Goal: Task Accomplishment & Management: Manage account settings

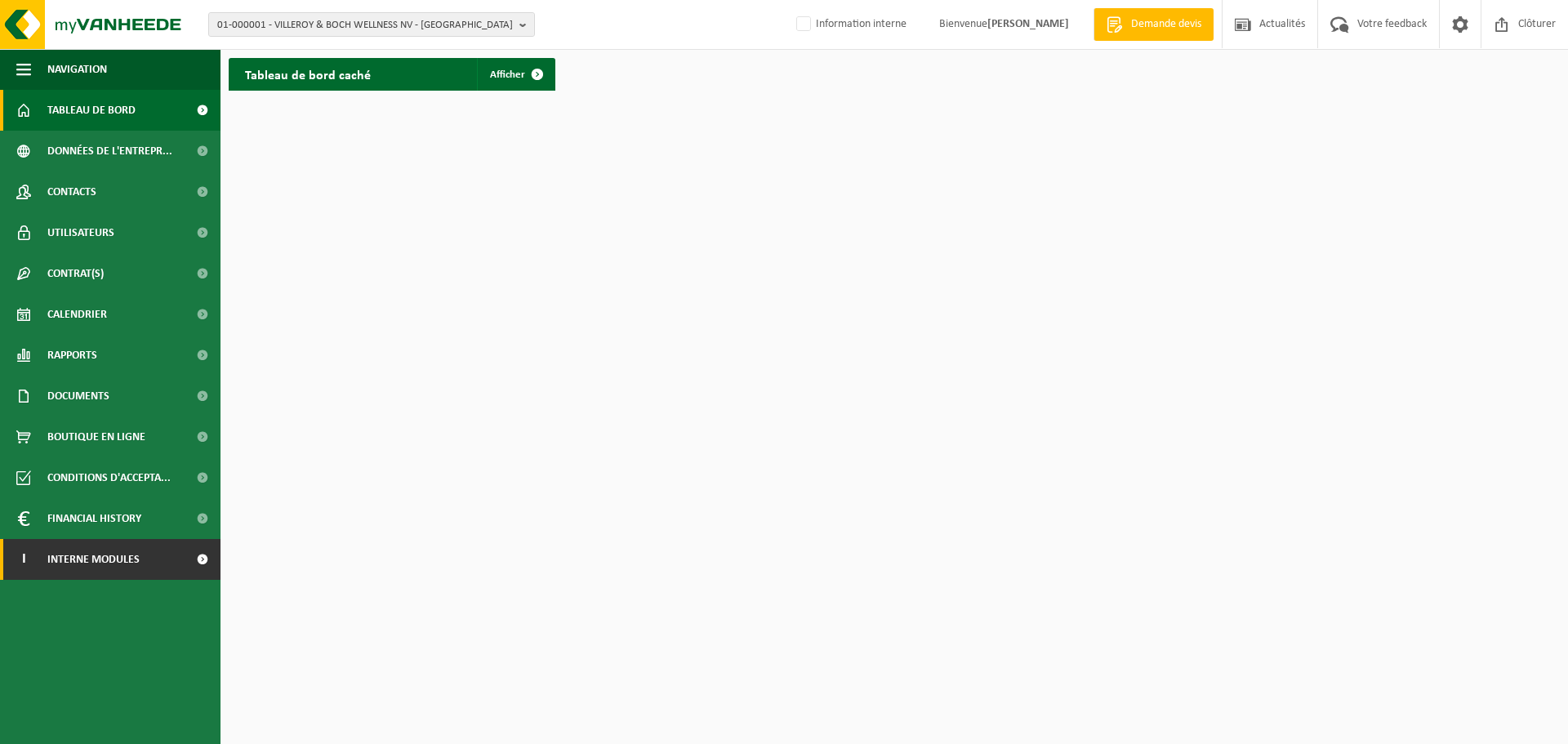
click at [207, 557] on span at bounding box center [202, 559] width 37 height 40
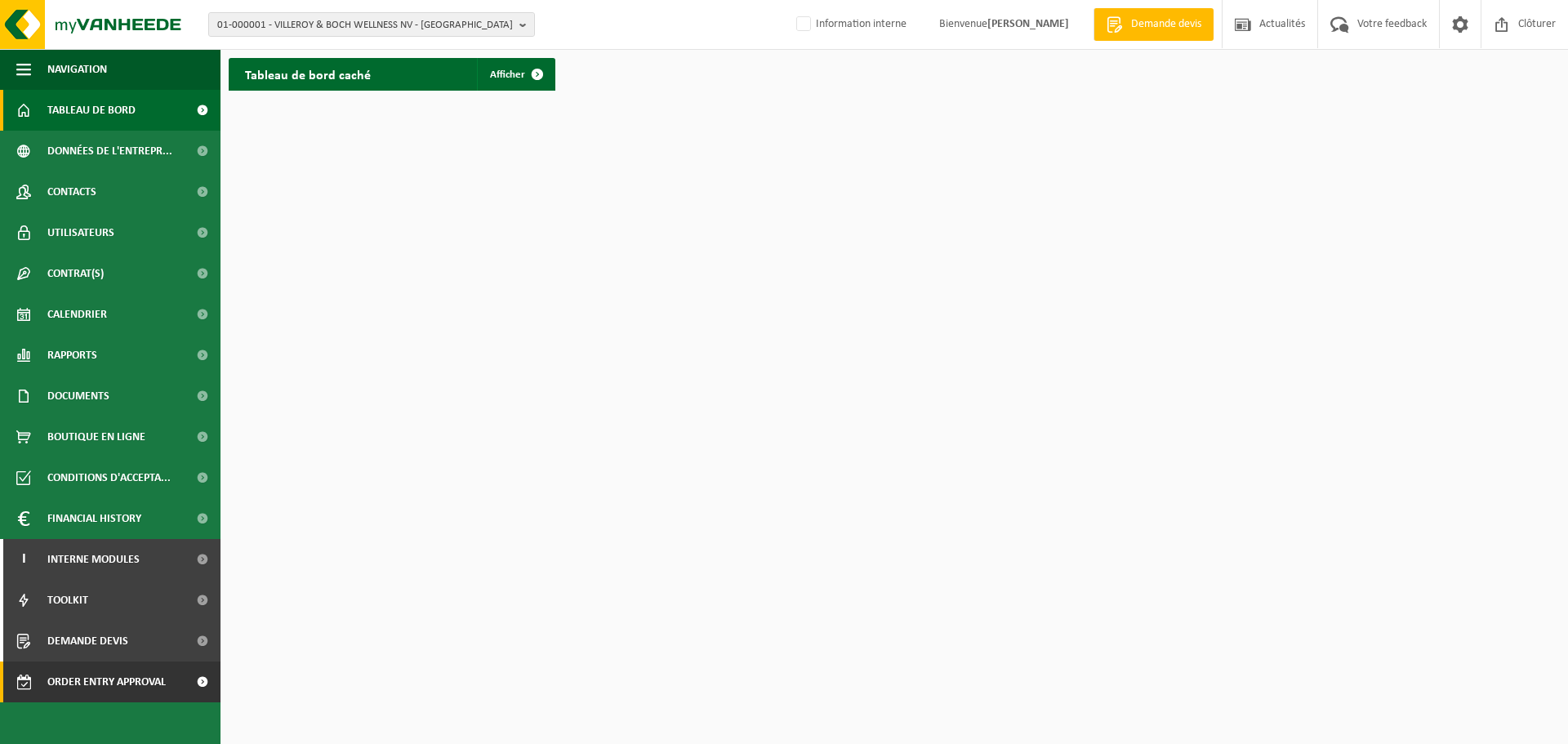
click at [206, 688] on span at bounding box center [202, 682] width 37 height 40
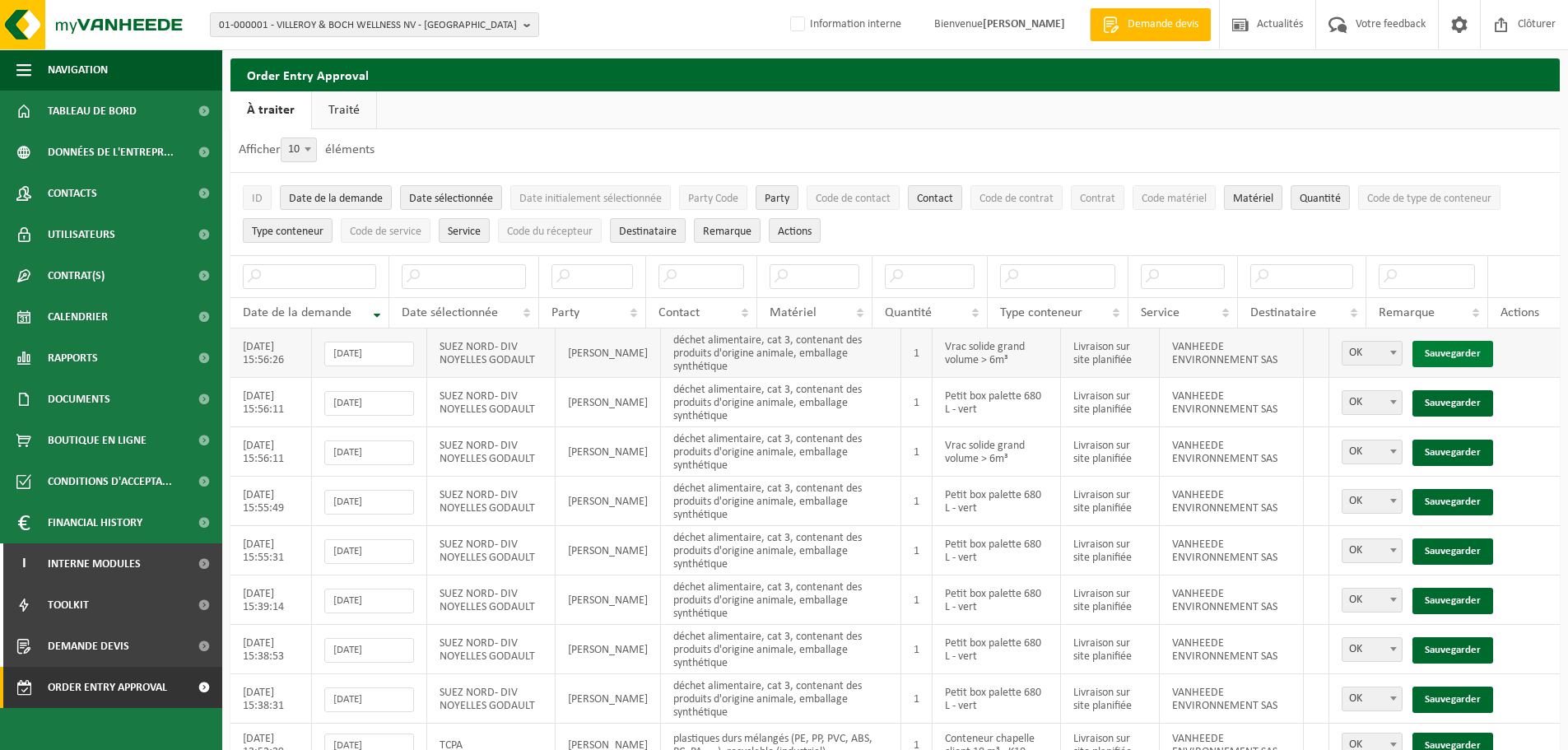
click at [1449, 344] on link "Sauvegarder" at bounding box center [1452, 353] width 81 height 26
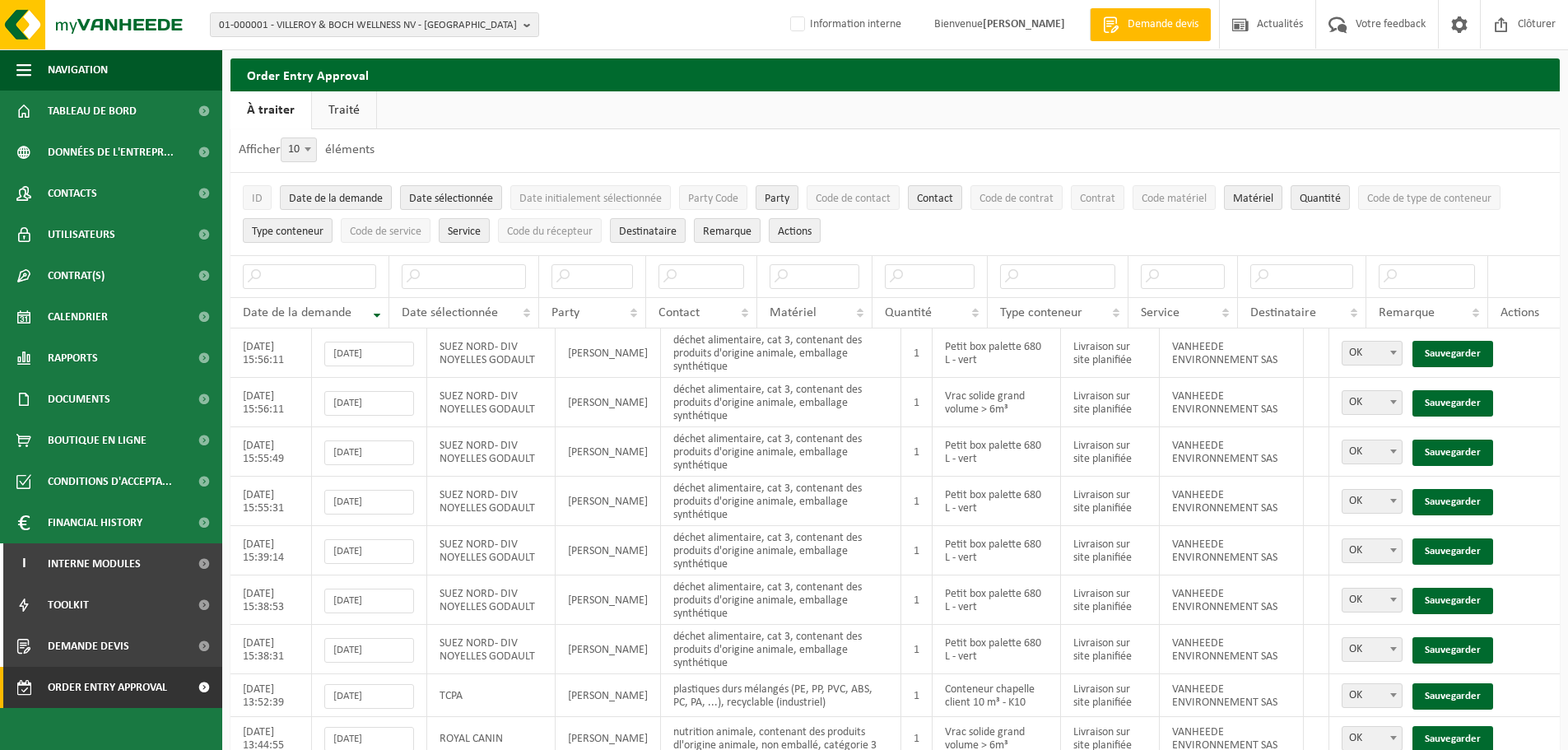
click at [1449, 344] on link "Sauvegarder" at bounding box center [1452, 353] width 81 height 26
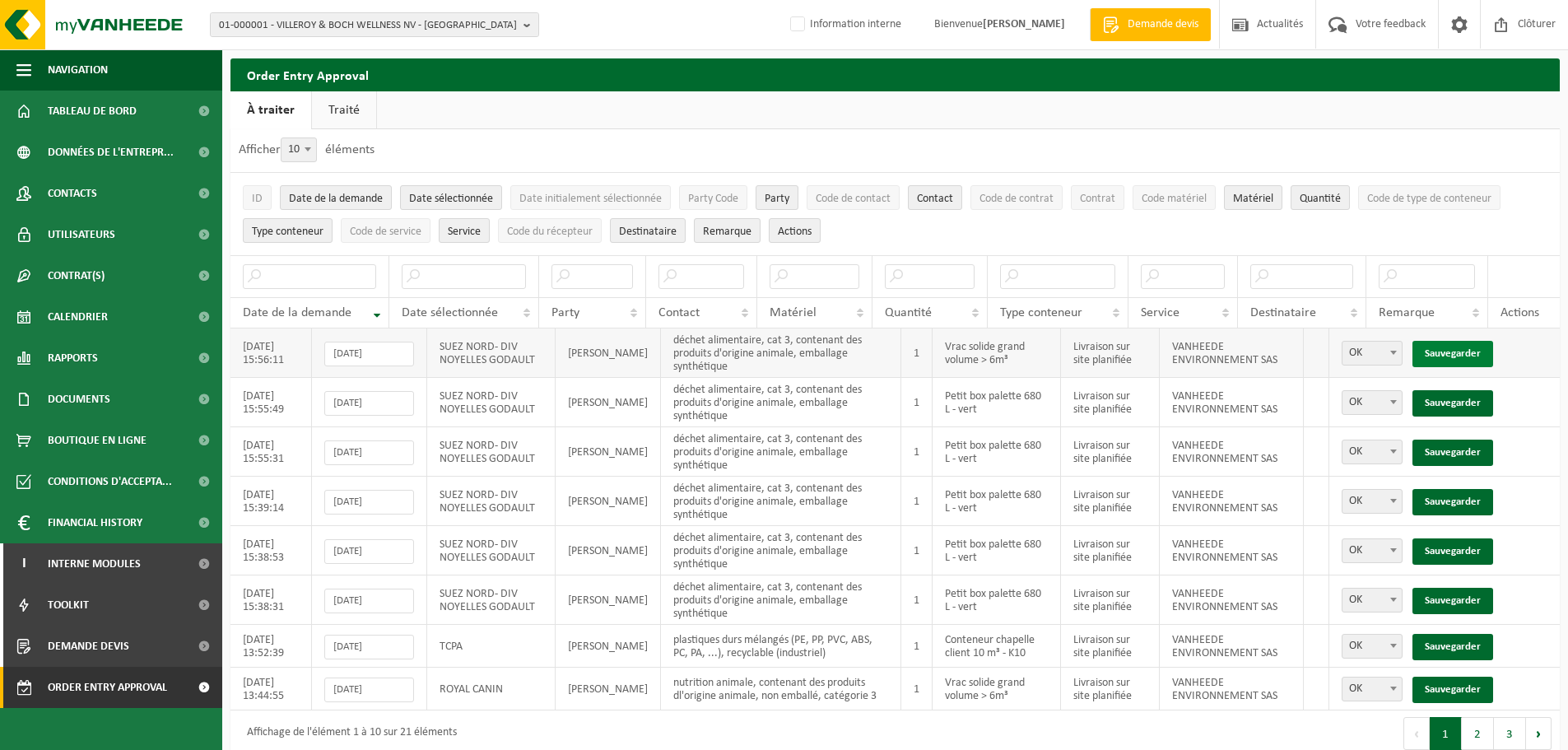
click at [1452, 346] on link "Sauvegarder" at bounding box center [1452, 353] width 81 height 26
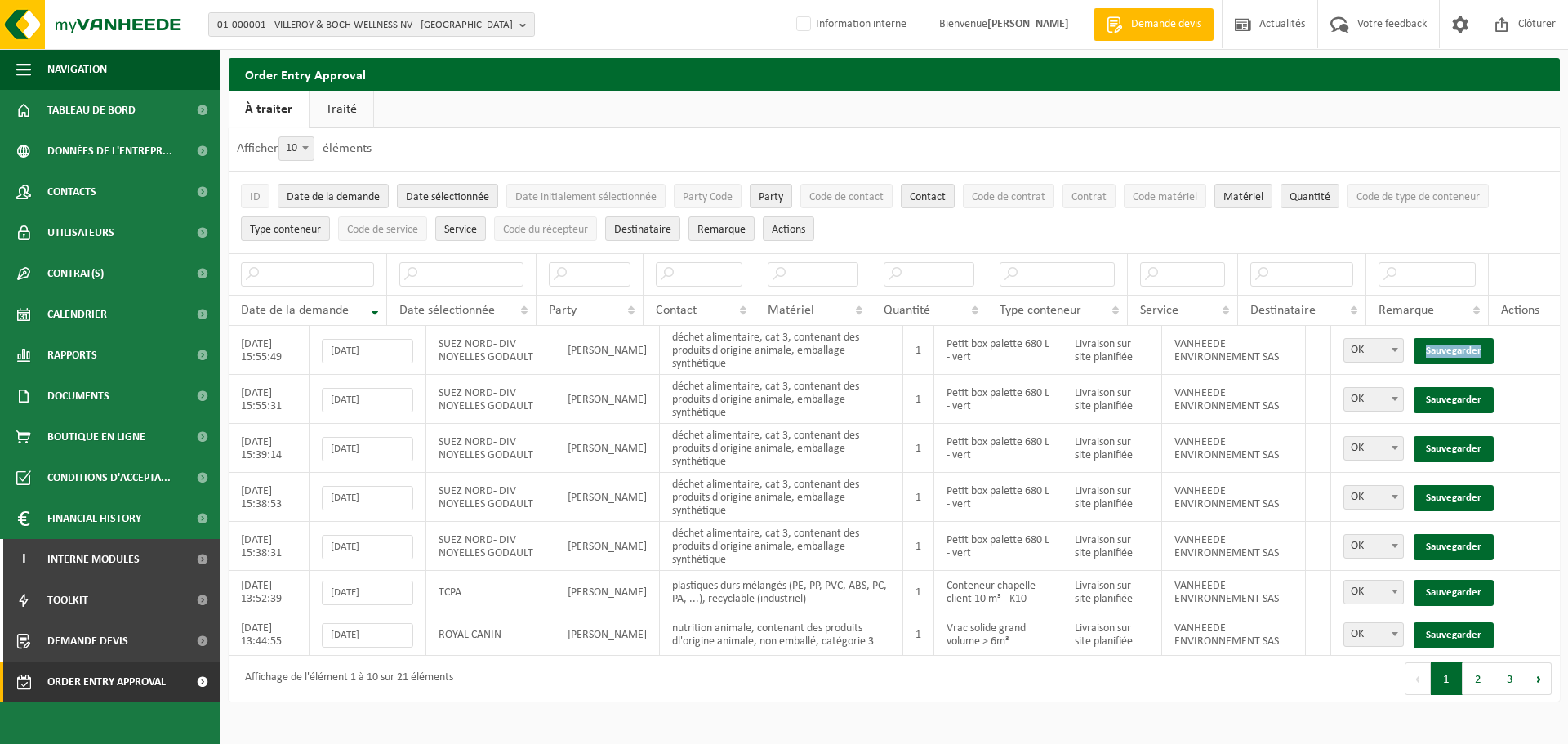
click at [1441, 343] on link "Sauvegarder" at bounding box center [1453, 351] width 80 height 26
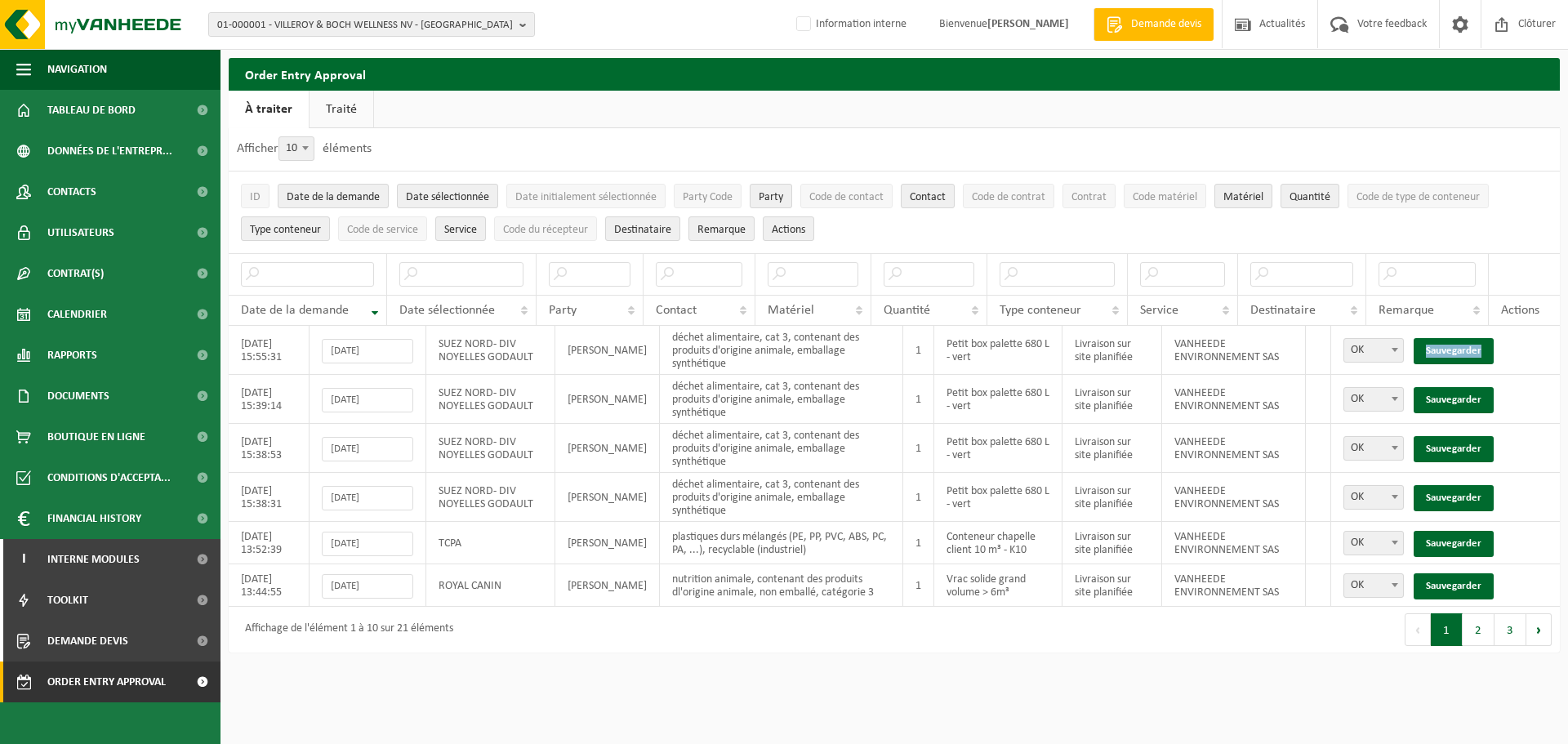
click at [1441, 343] on link "Sauvegarder" at bounding box center [1453, 351] width 80 height 26
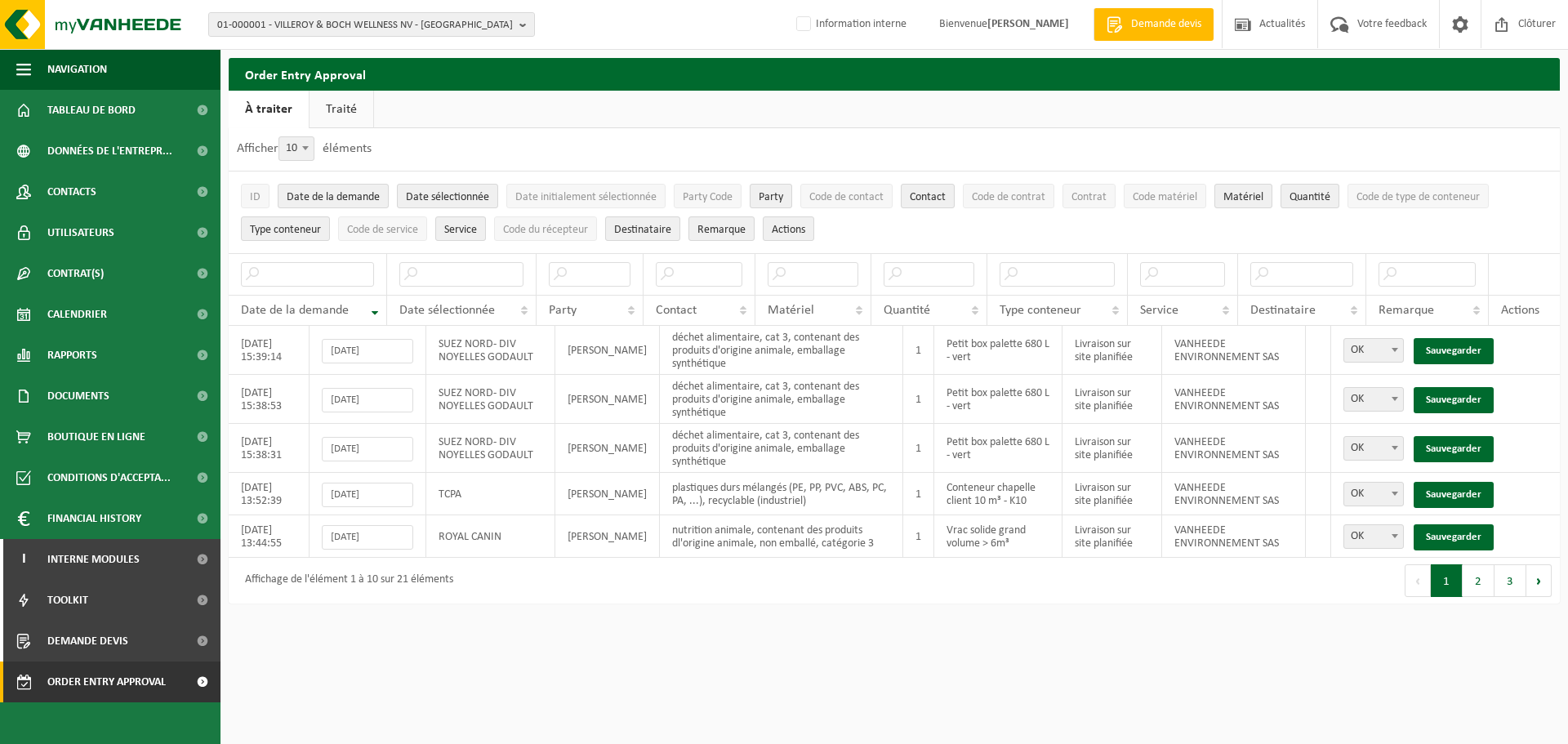
click at [1441, 343] on link "Sauvegarder" at bounding box center [1453, 351] width 80 height 26
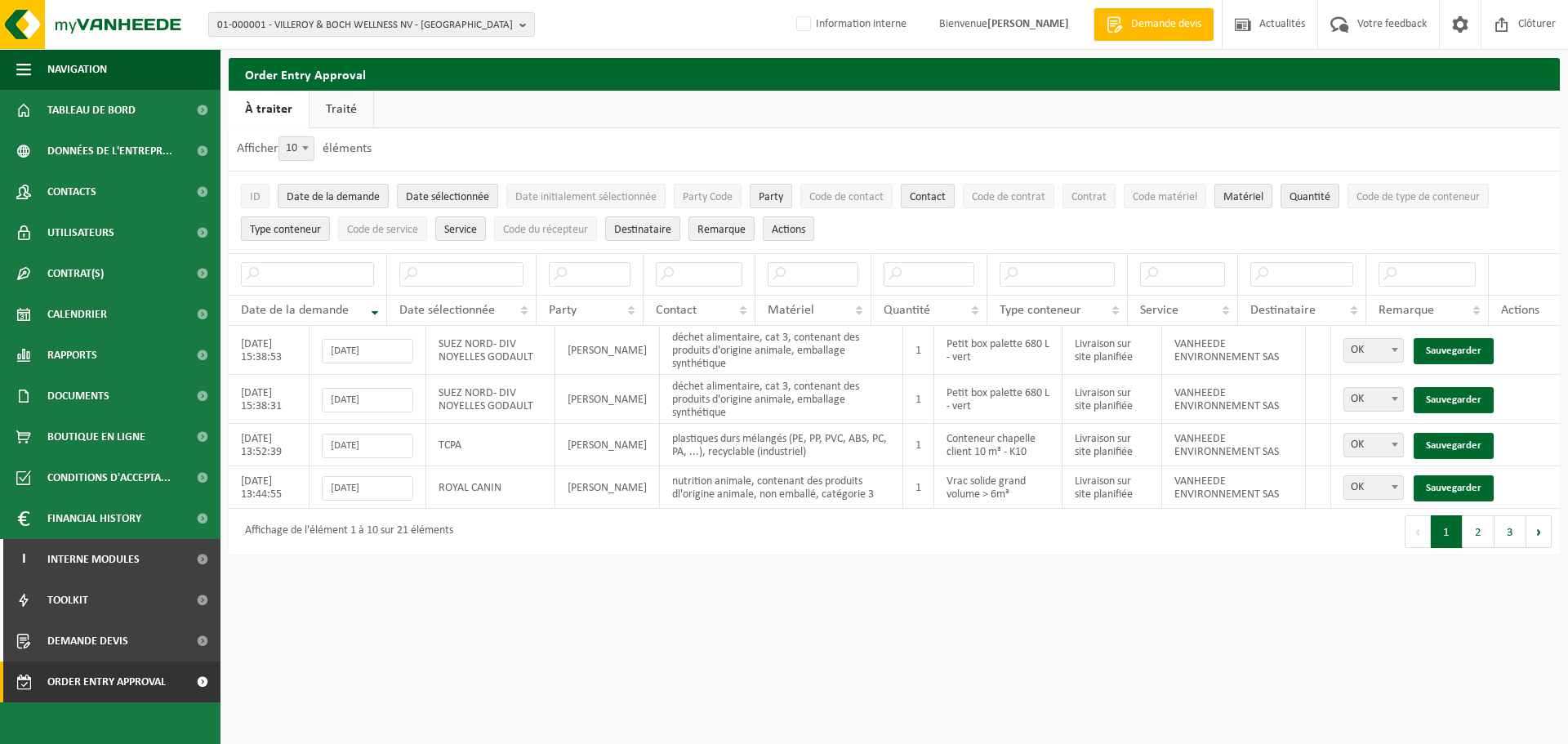
click at [1441, 343] on link "Sauvegarder" at bounding box center [1453, 351] width 80 height 26
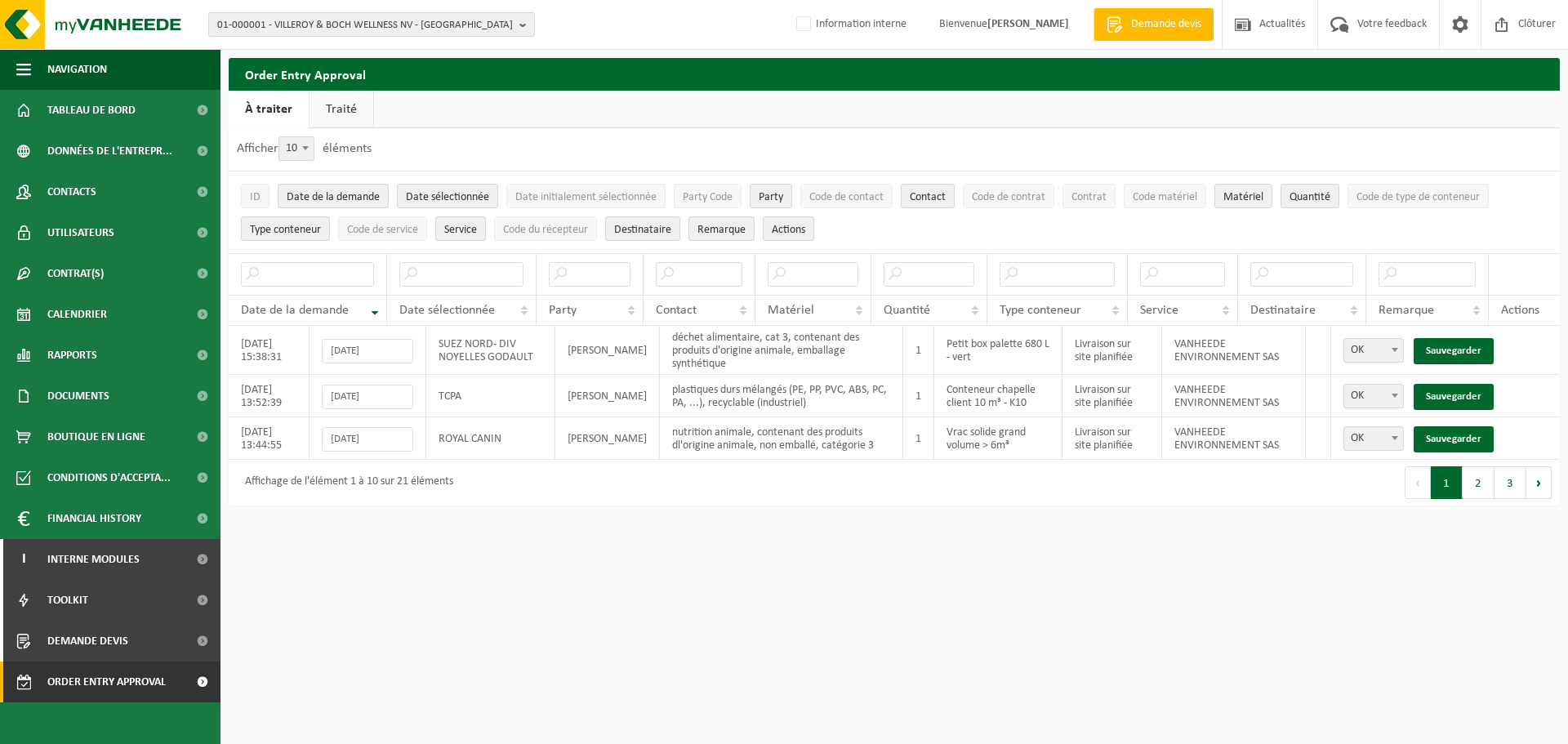
click at [1441, 343] on link "Sauvegarder" at bounding box center [1453, 351] width 80 height 26
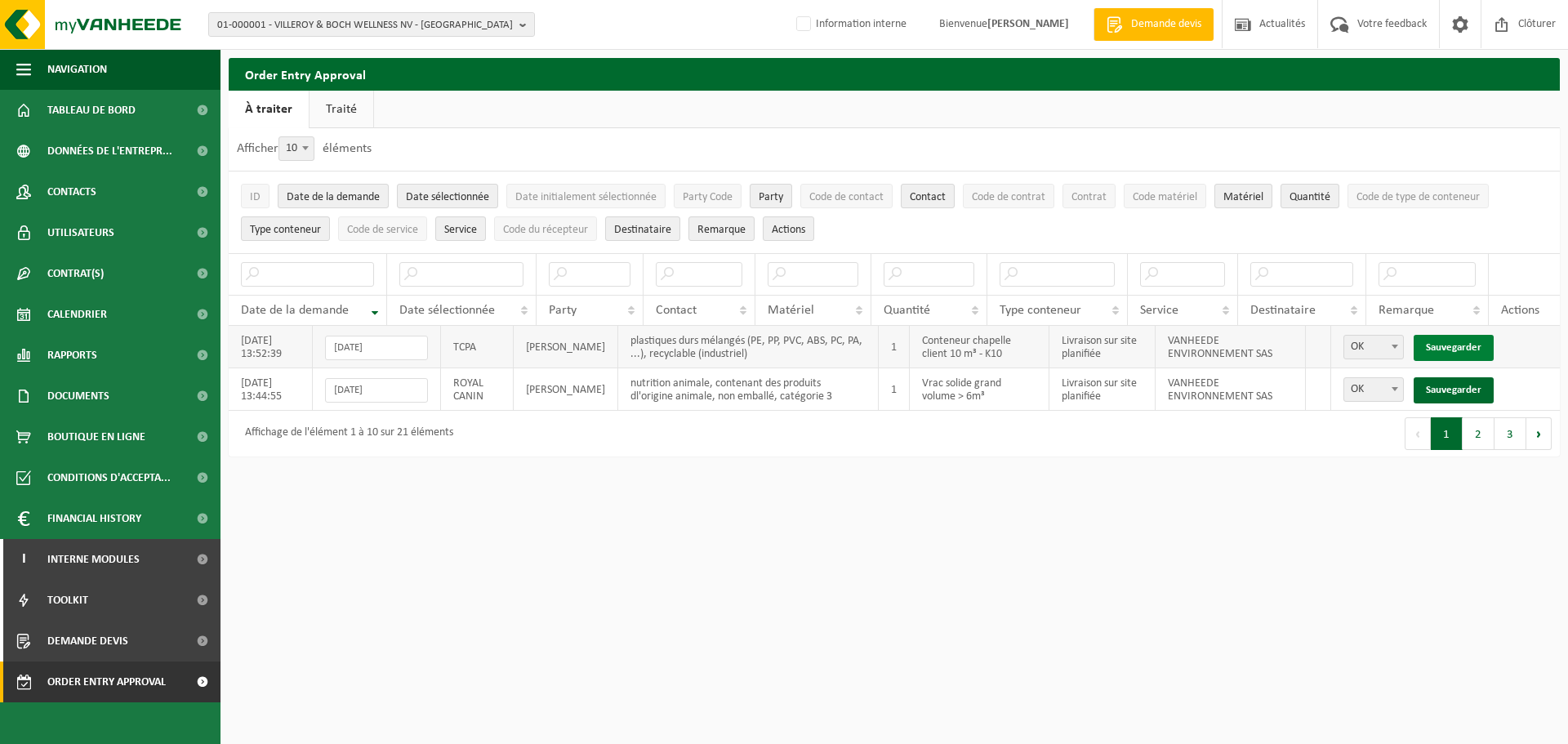
click at [1441, 343] on link "Sauvegarder" at bounding box center [1453, 347] width 80 height 26
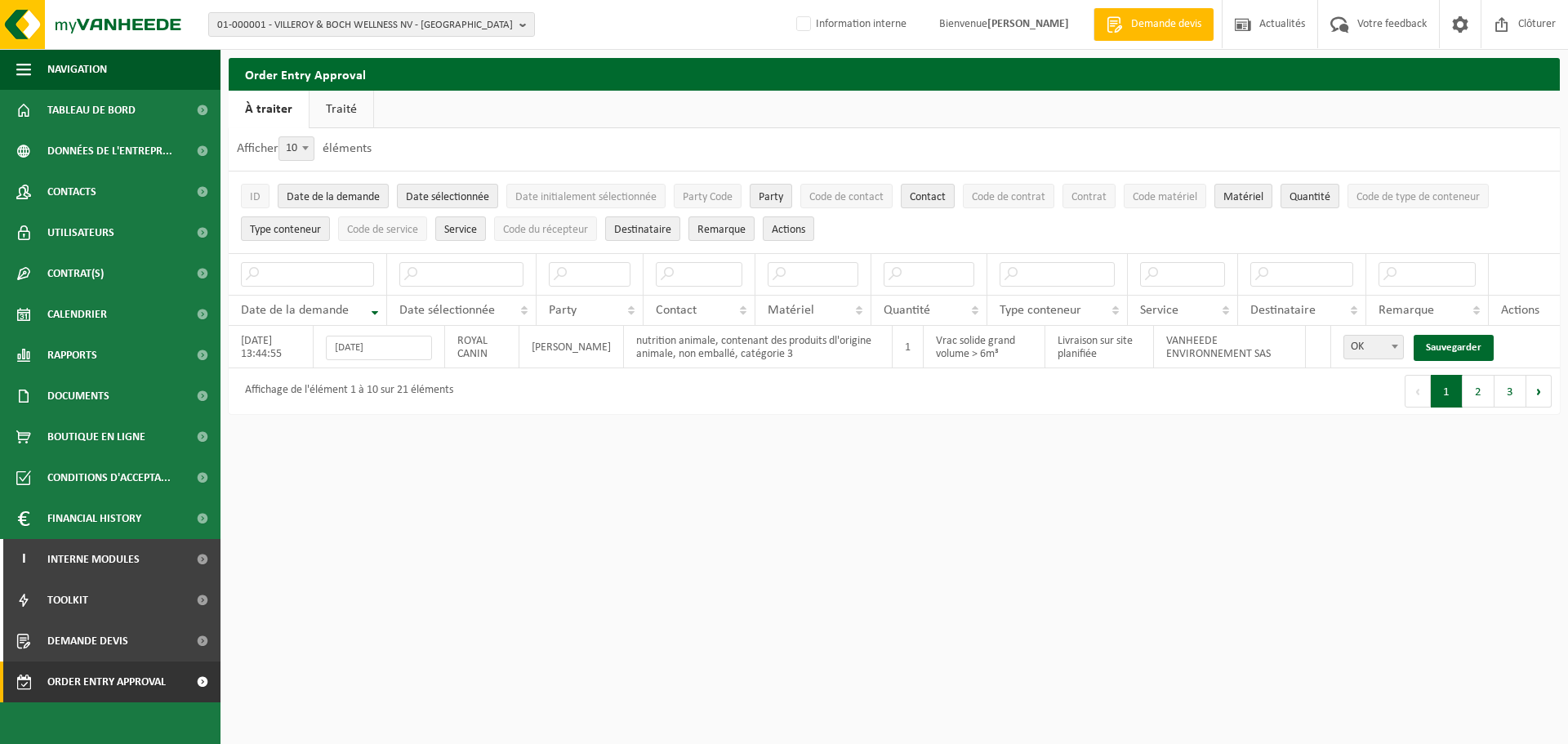
click at [1441, 343] on link "Sauvegarder" at bounding box center [1453, 347] width 80 height 26
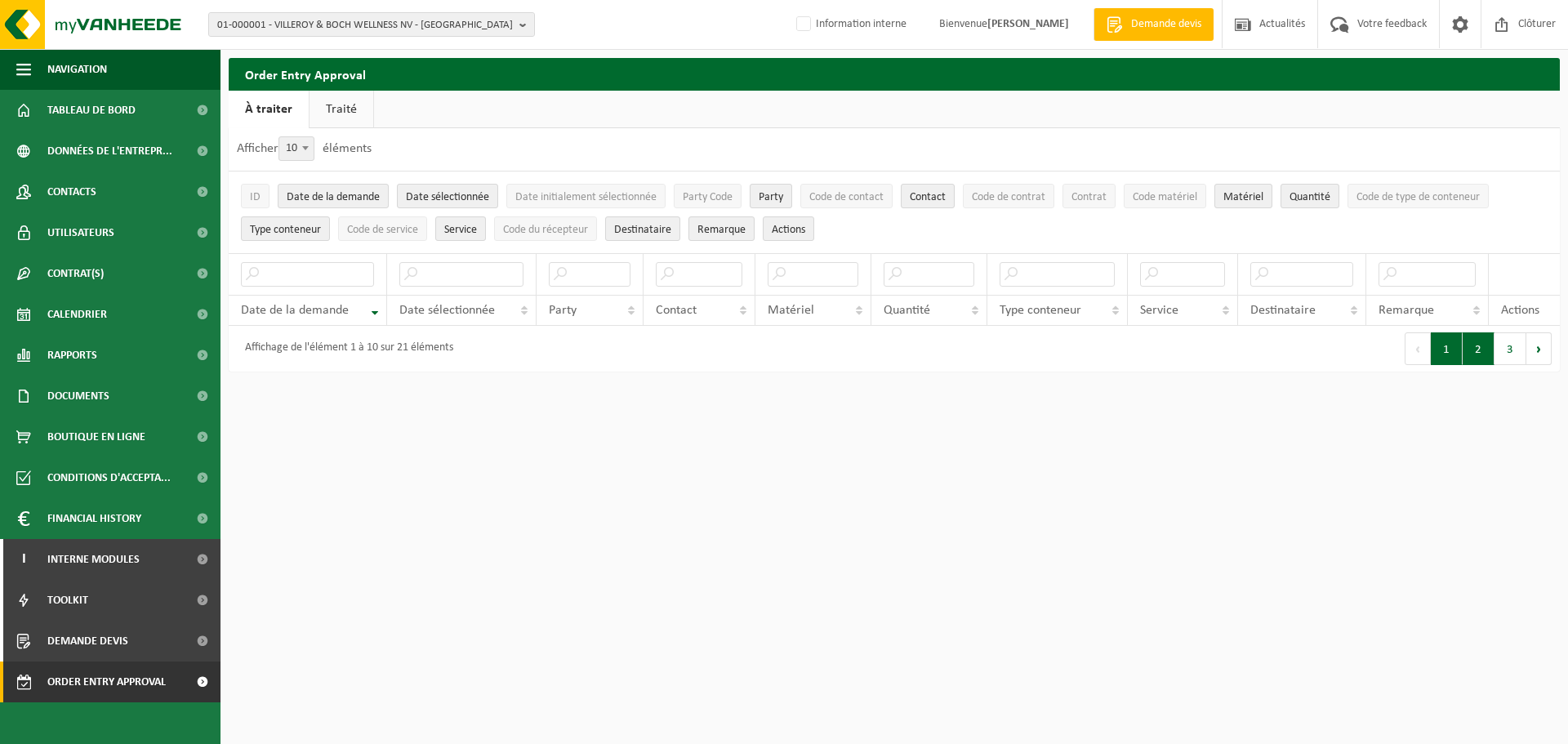
click at [1470, 351] on button "2" at bounding box center [1479, 348] width 32 height 33
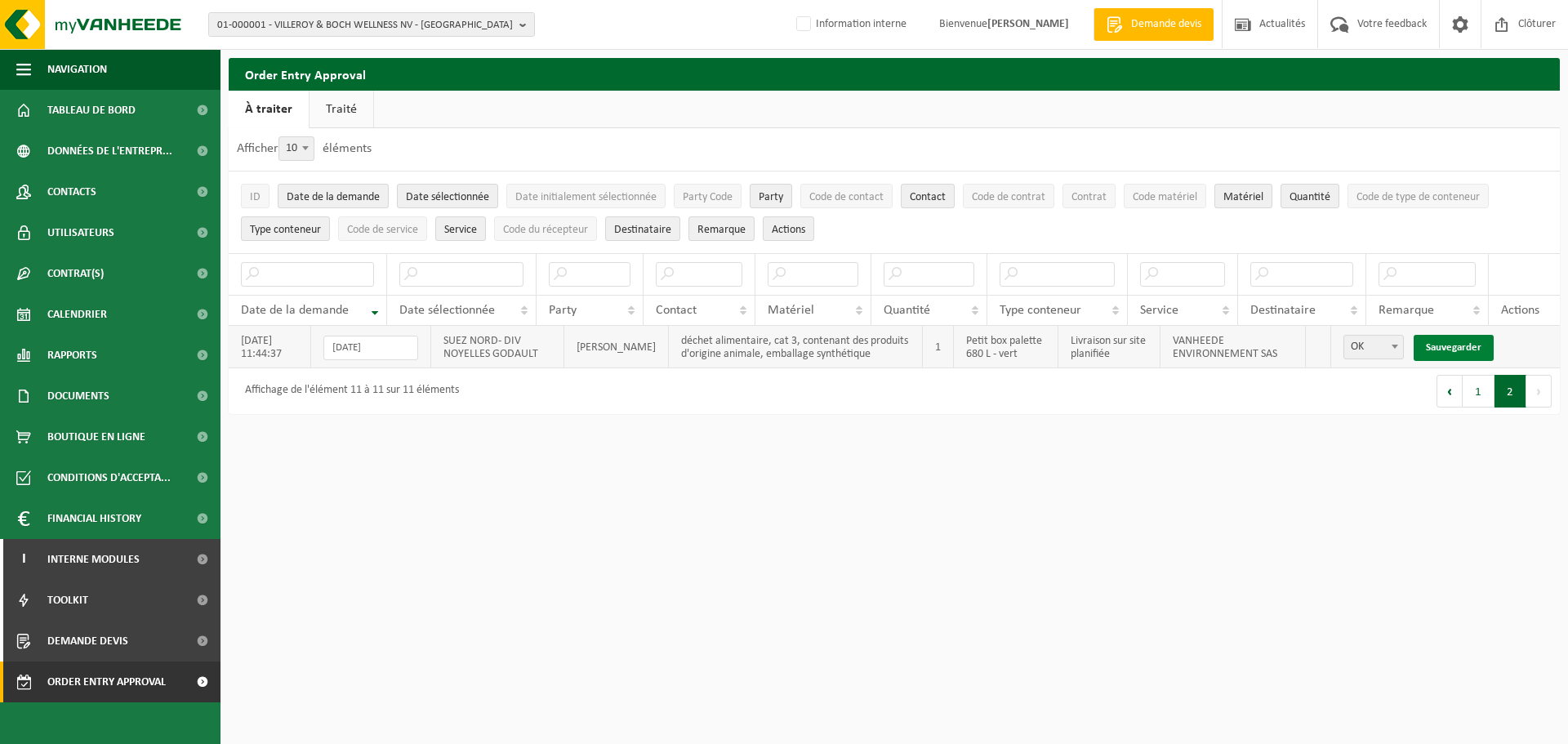
click at [1452, 340] on link "Sauvegarder" at bounding box center [1453, 347] width 80 height 26
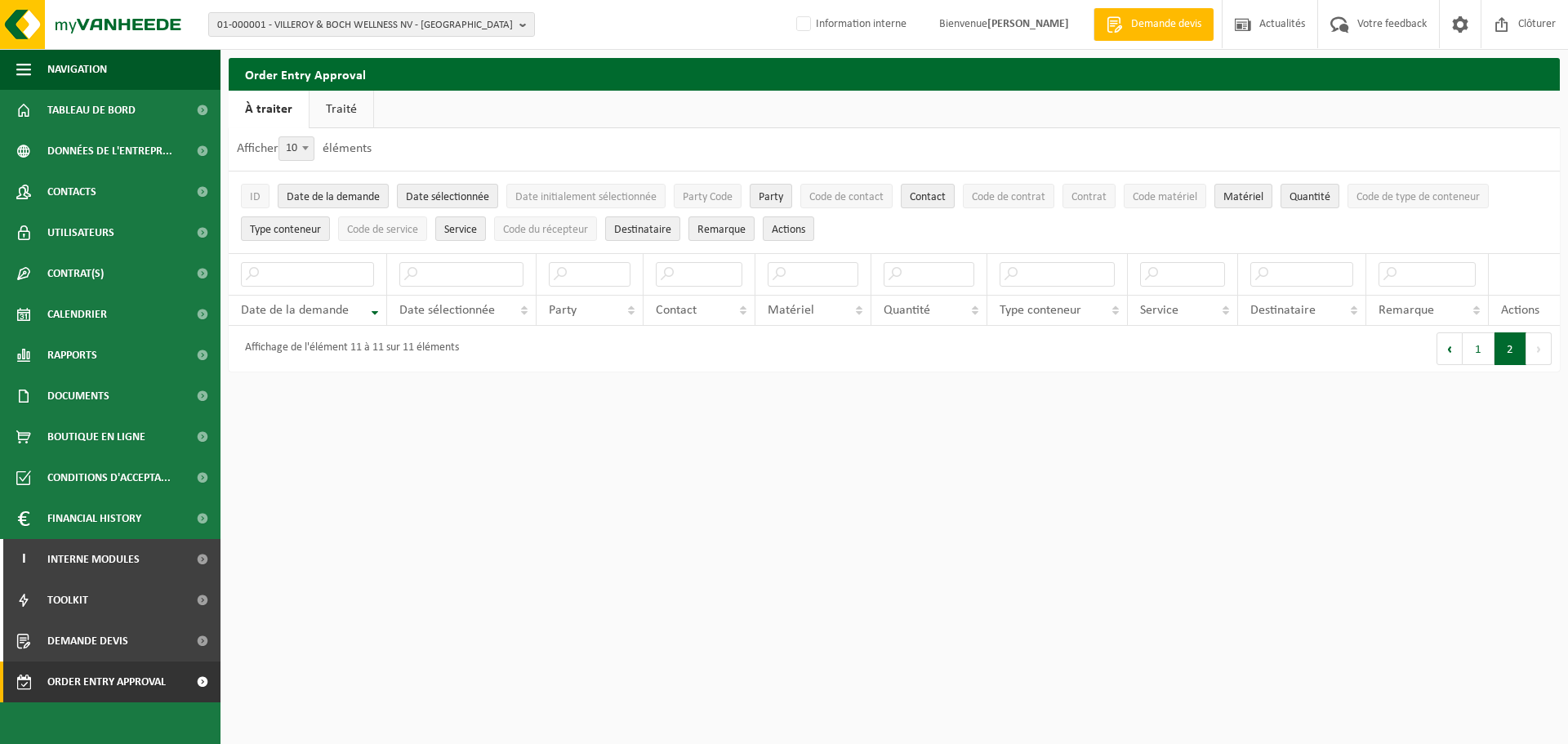
click at [1533, 345] on button "Suivant" at bounding box center [1539, 348] width 25 height 33
